Goal: Navigation & Orientation: Go to known website

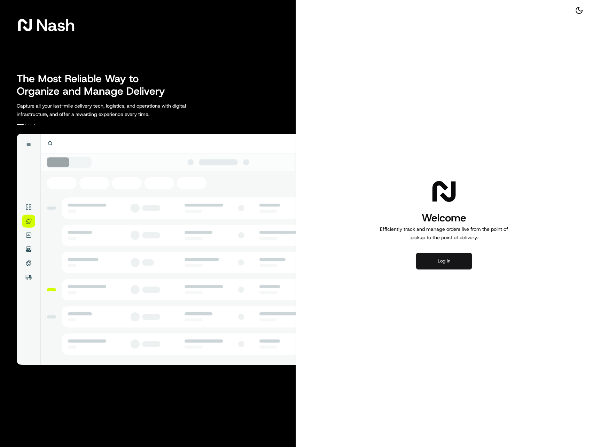
click at [446, 260] on button "Log in" at bounding box center [444, 261] width 56 height 17
